Goal: Task Accomplishment & Management: Manage account settings

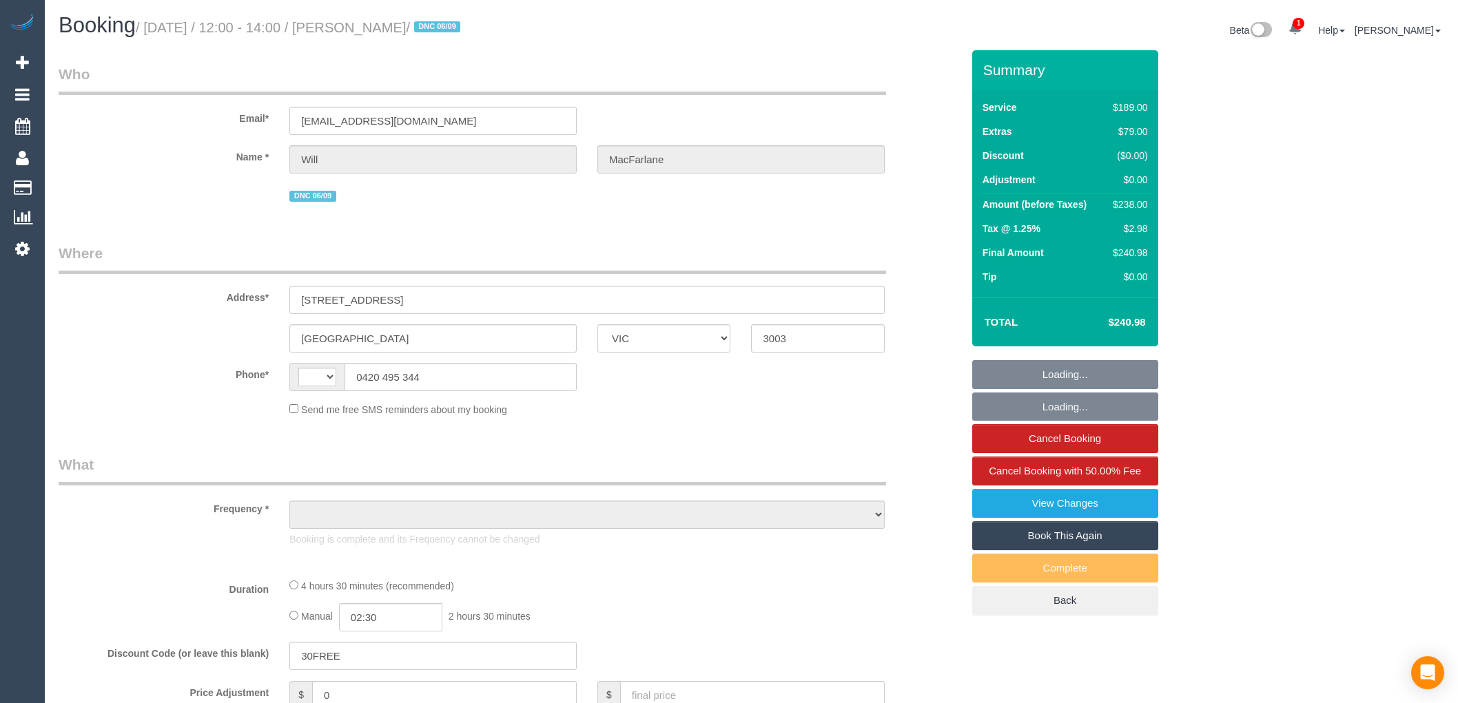
select select "VIC"
select select "string:stripe-pm_1S327S2GScqysDRVMe5FAatk"
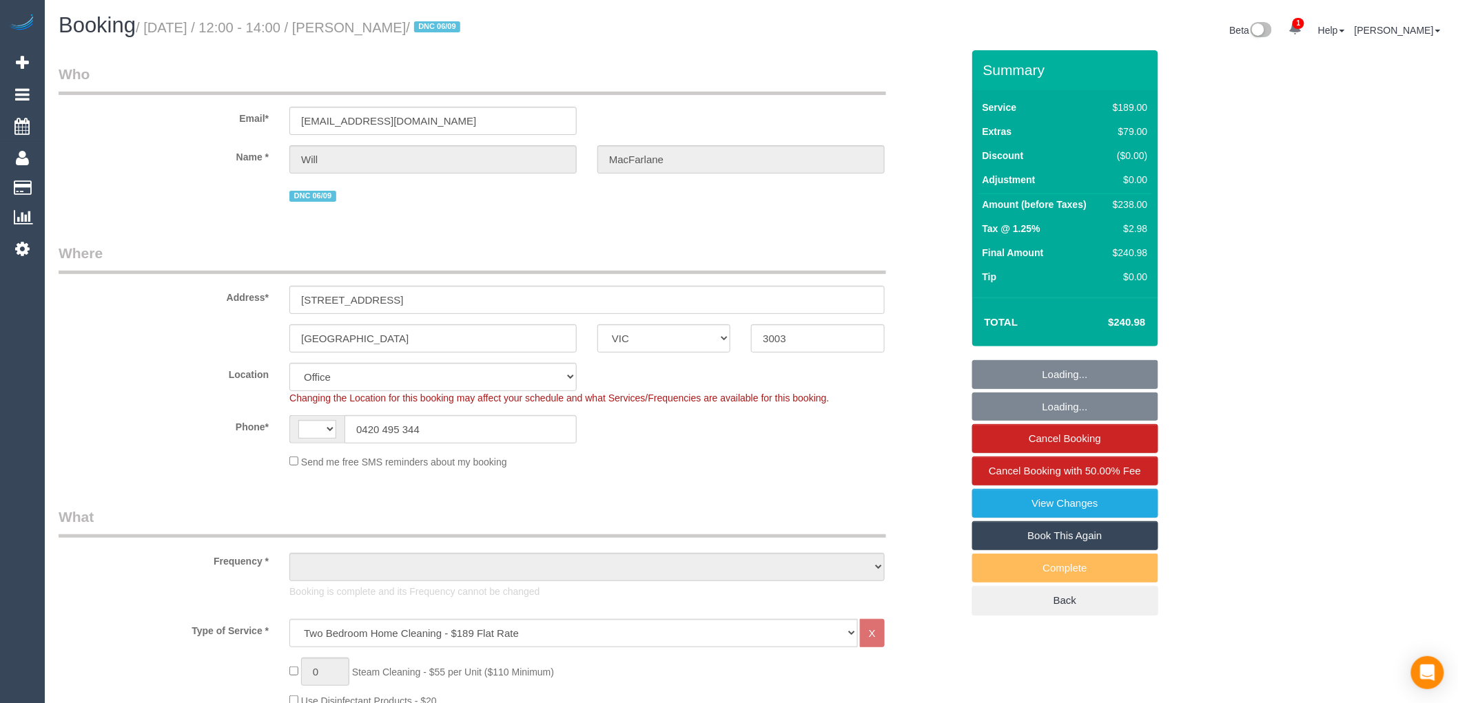
select select "string:AU"
select select "object:452"
select select "number:28"
select select "number:14"
select select "number:20"
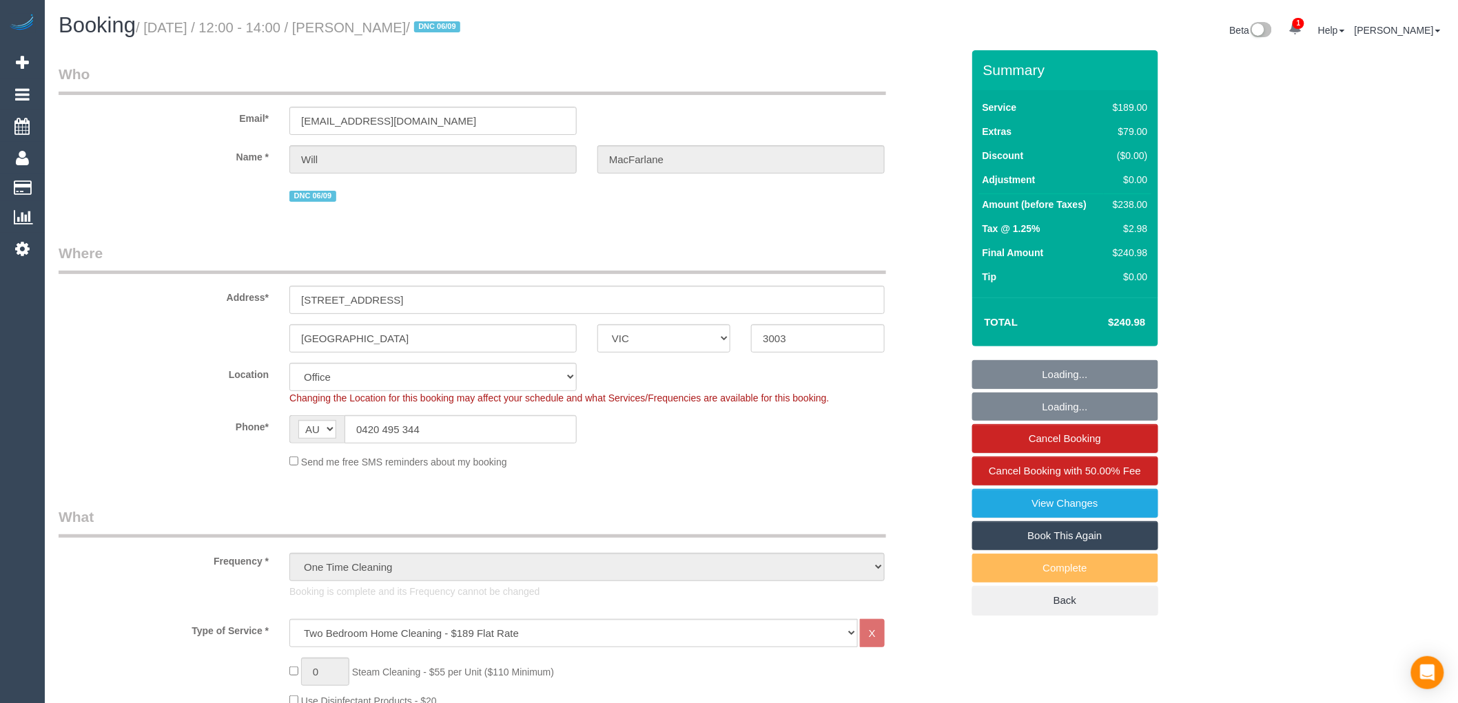
select select "number:24"
select select "number:13"
select select "object:2161"
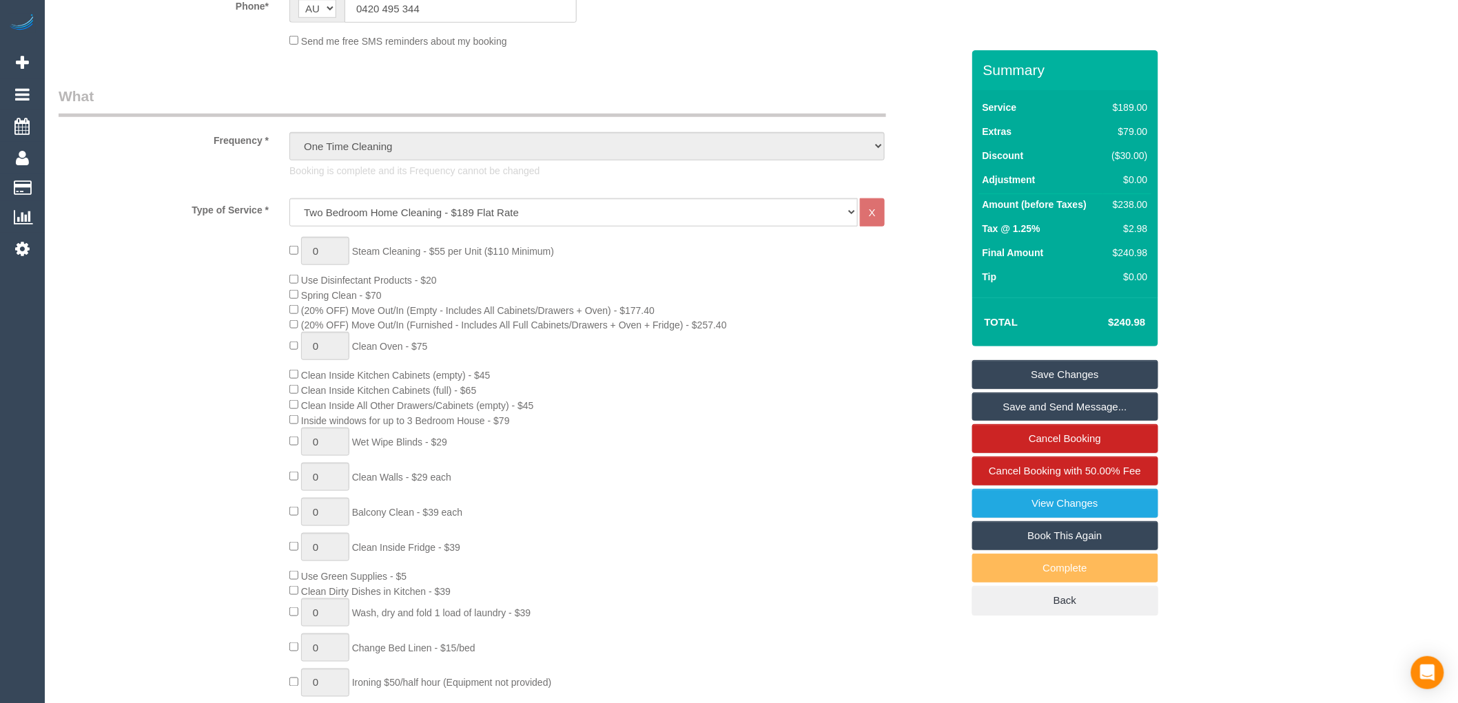
scroll to position [650, 0]
